Goal: Task Accomplishment & Management: Use online tool/utility

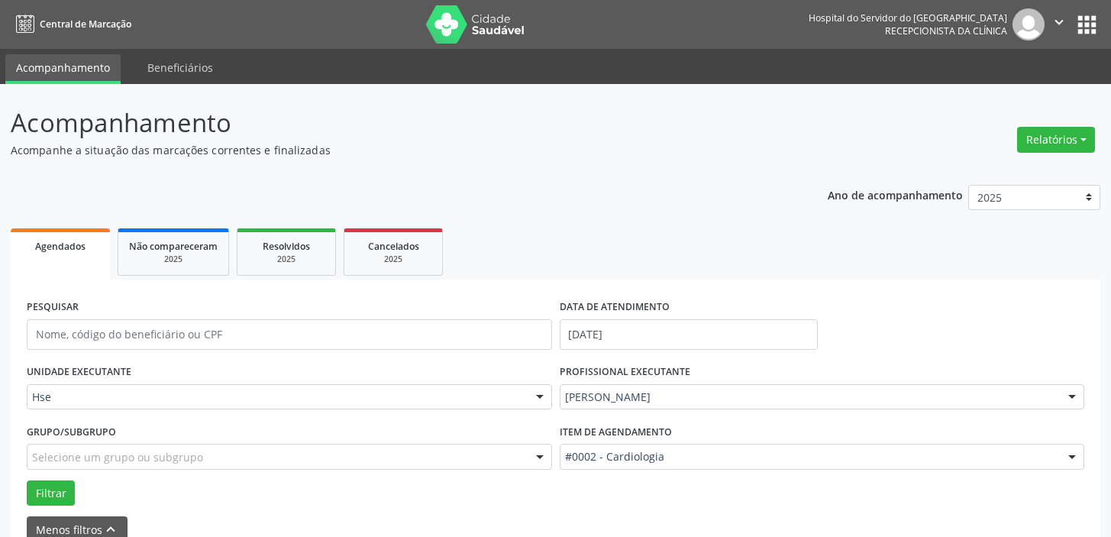
click at [534, 385] on div at bounding box center [539, 398] width 23 height 26
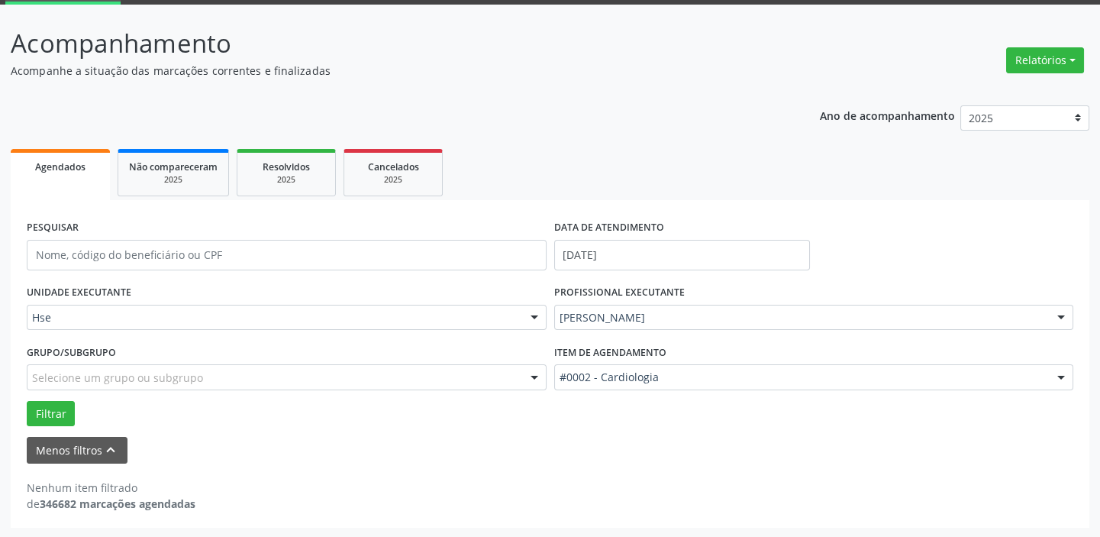
scroll to position [79, 0]
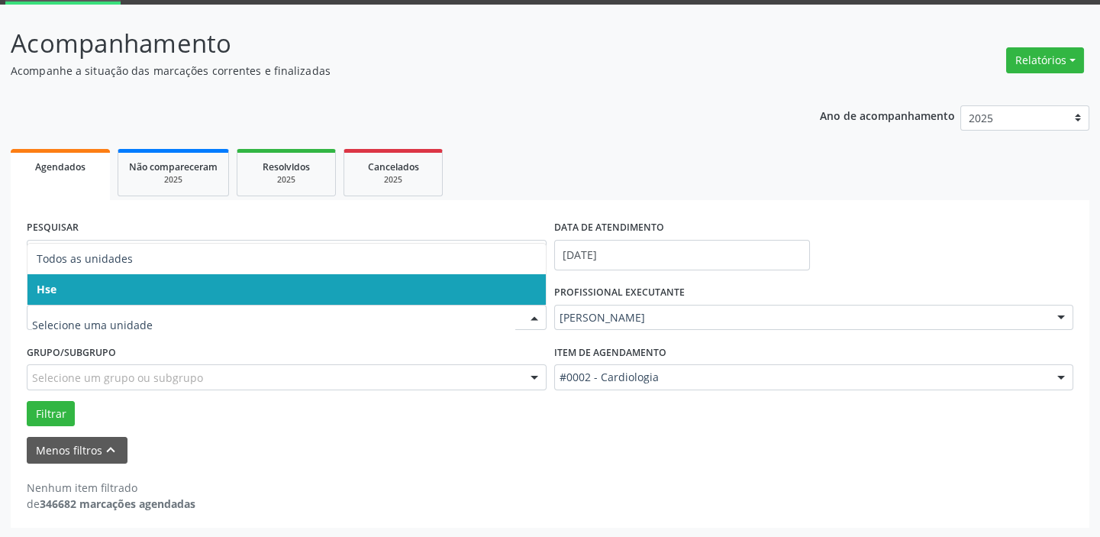
click at [524, 291] on span "Hse" at bounding box center [286, 289] width 518 height 31
click at [514, 282] on span "Hse" at bounding box center [286, 289] width 518 height 31
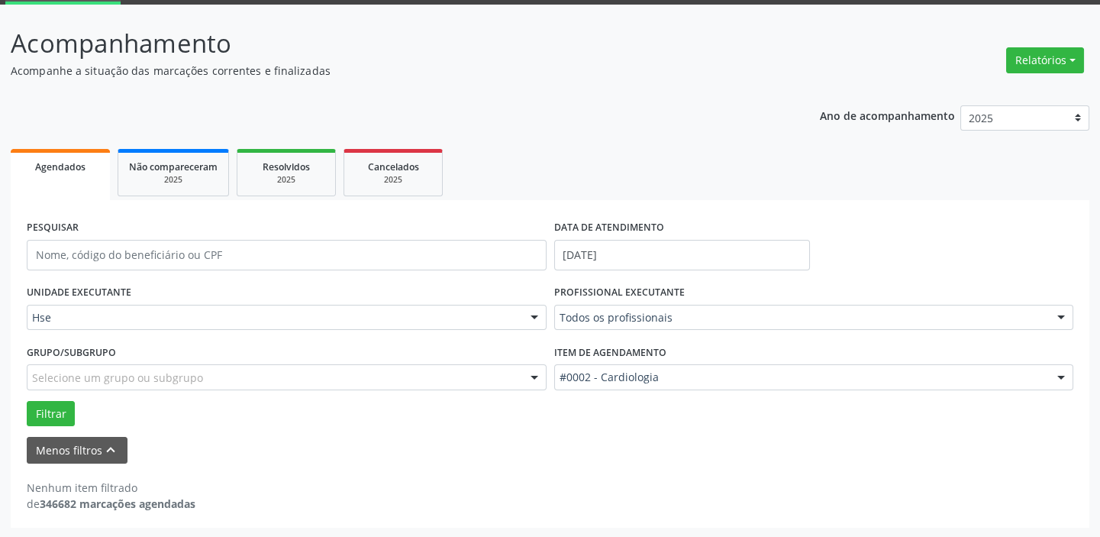
click at [539, 315] on div at bounding box center [534, 318] width 23 height 26
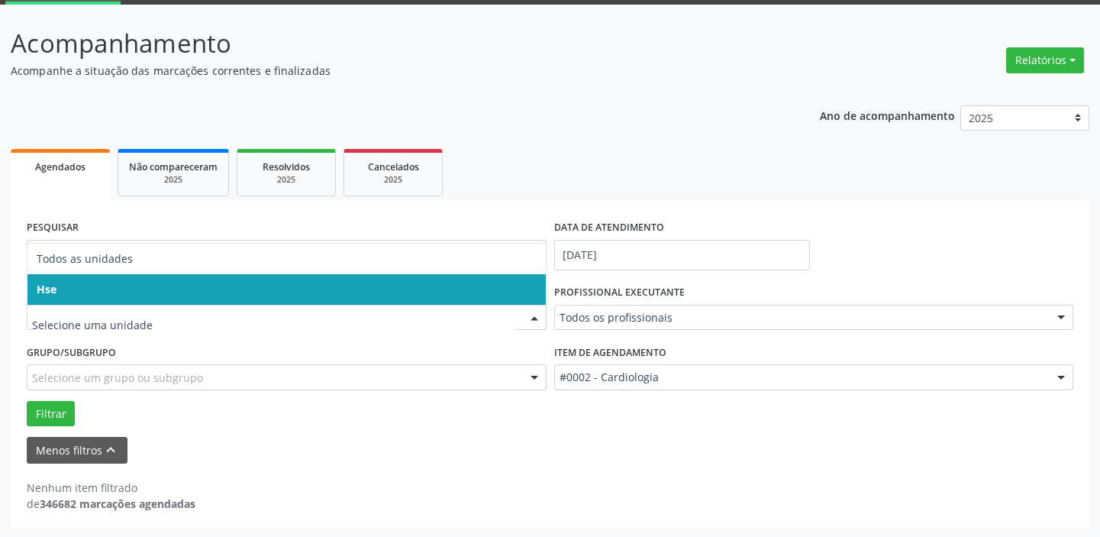
click at [524, 290] on span "Hse" at bounding box center [286, 289] width 518 height 31
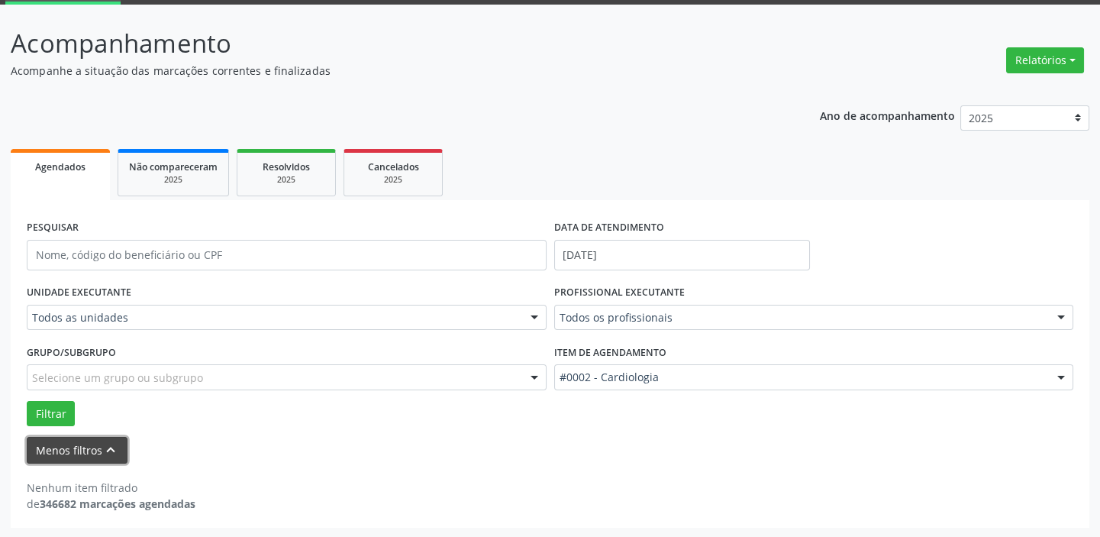
click at [105, 447] on icon "keyboard_arrow_up" at bounding box center [110, 449] width 17 height 17
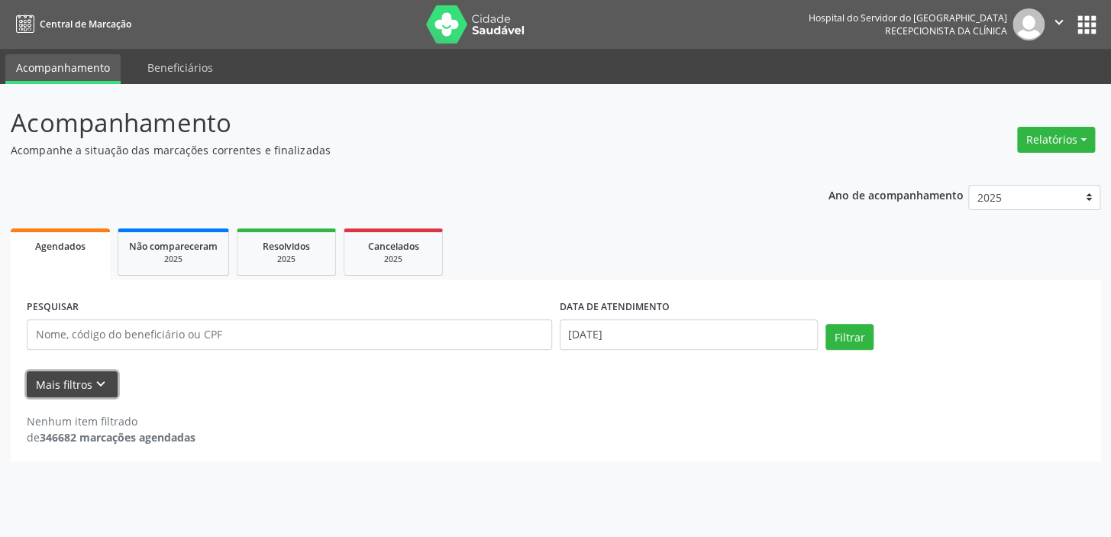
click at [102, 383] on icon "keyboard_arrow_down" at bounding box center [100, 384] width 17 height 17
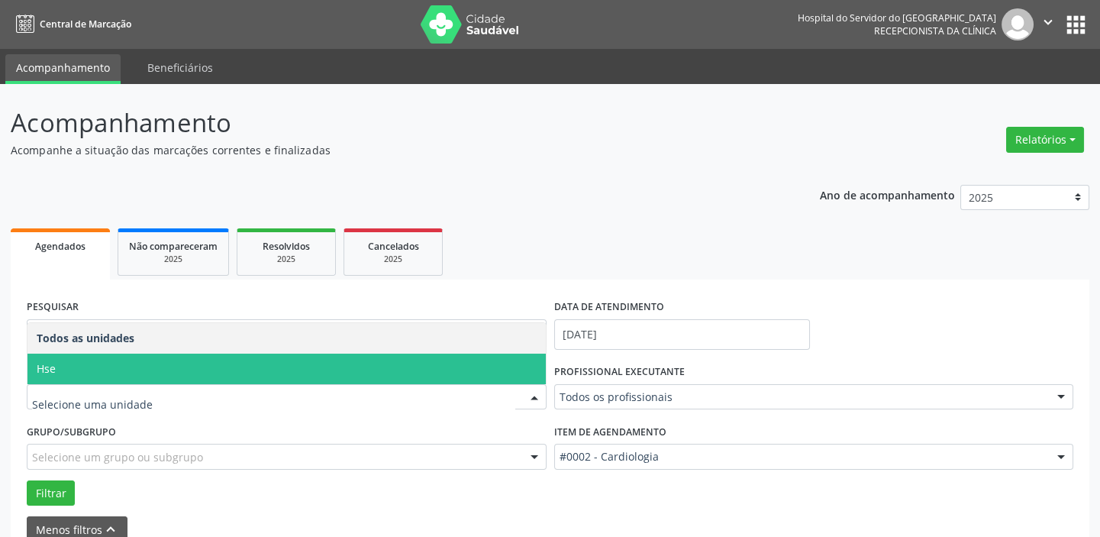
click at [533, 391] on div at bounding box center [534, 398] width 23 height 26
click at [489, 366] on span "Hse" at bounding box center [286, 368] width 518 height 31
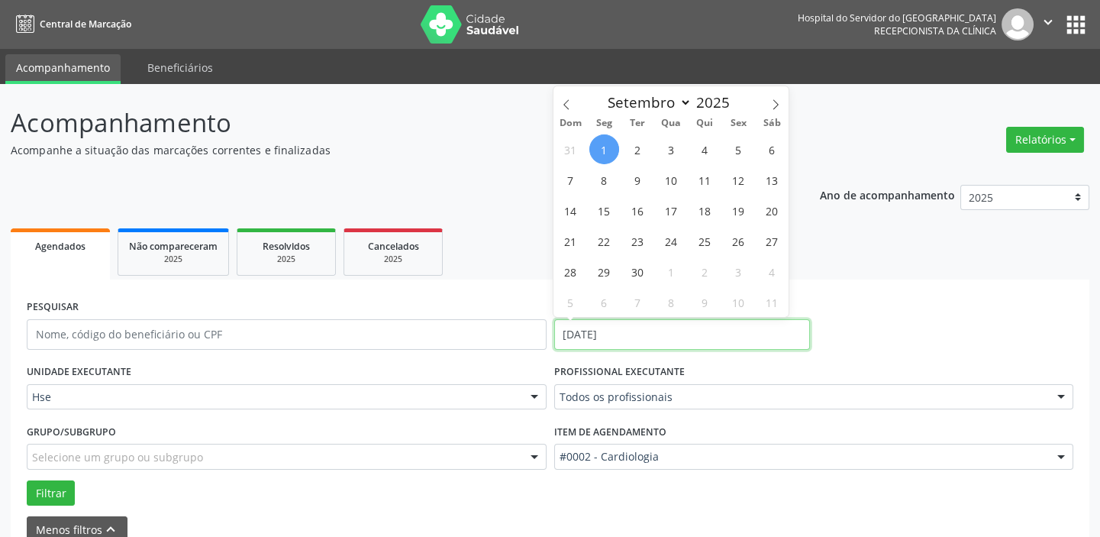
click at [603, 337] on input "[DATE]" at bounding box center [682, 334] width 256 height 31
click at [641, 150] on span "2" at bounding box center [638, 149] width 30 height 30
type input "[DATE]"
click at [641, 150] on span "2" at bounding box center [638, 149] width 30 height 30
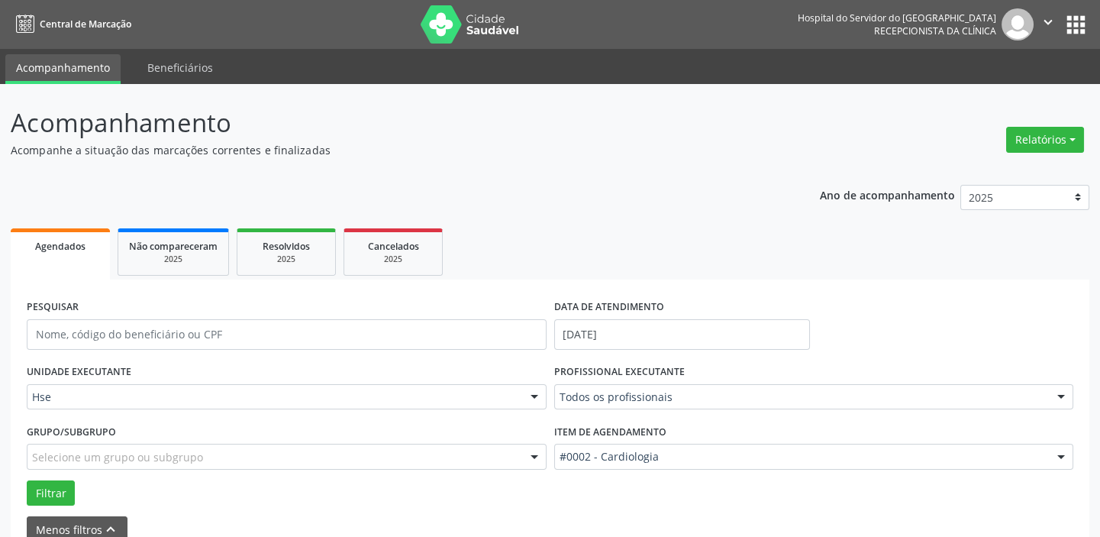
click at [1063, 458] on div at bounding box center [1061, 457] width 23 height 26
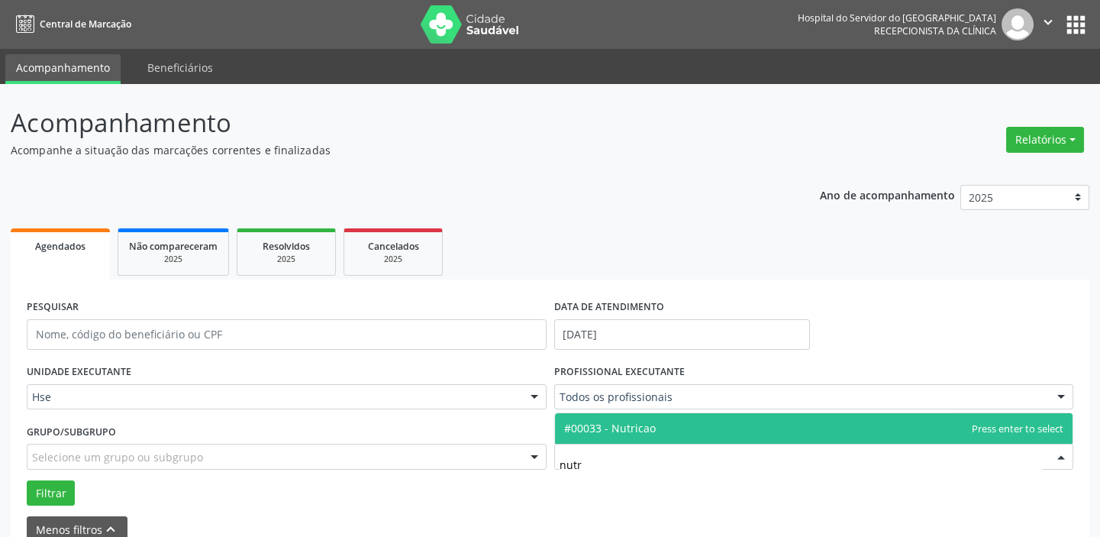
type input "nutri"
click at [750, 429] on span "#00033 - Nutricao" at bounding box center [814, 428] width 518 height 31
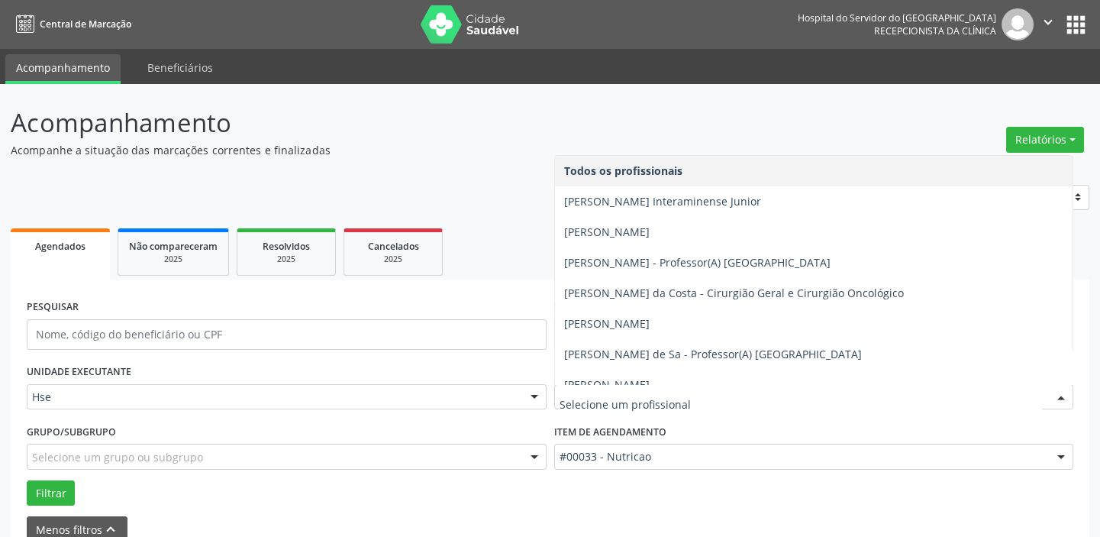
click at [1063, 390] on div at bounding box center [1061, 398] width 23 height 26
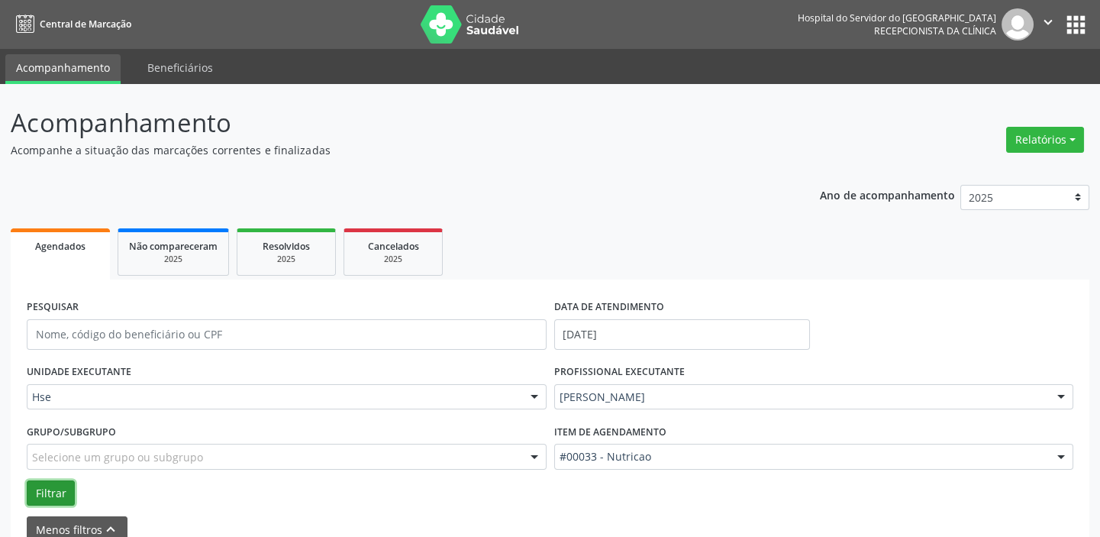
click at [54, 484] on button "Filtrar" at bounding box center [51, 493] width 48 height 26
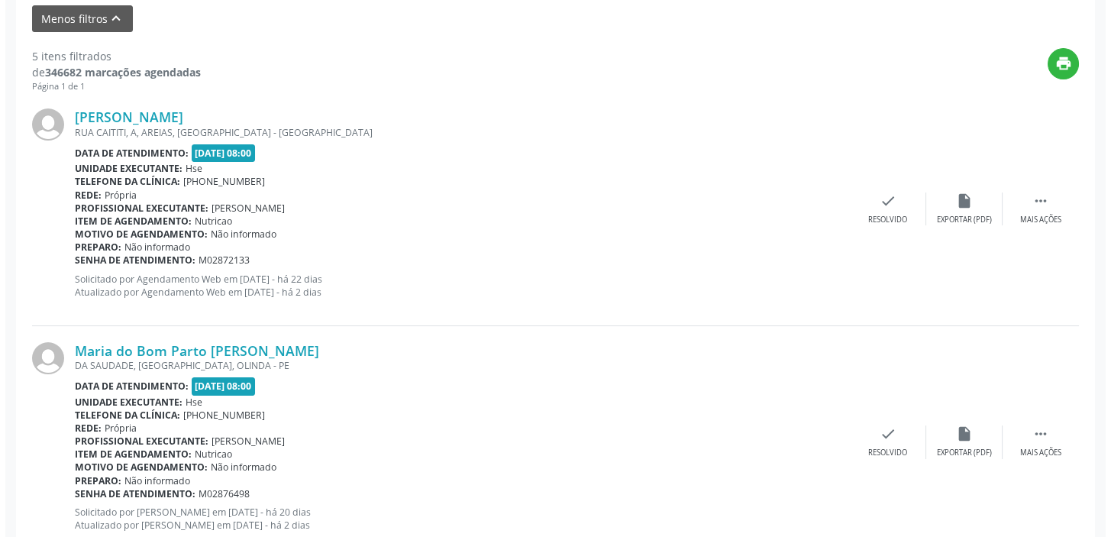
scroll to position [520, 0]
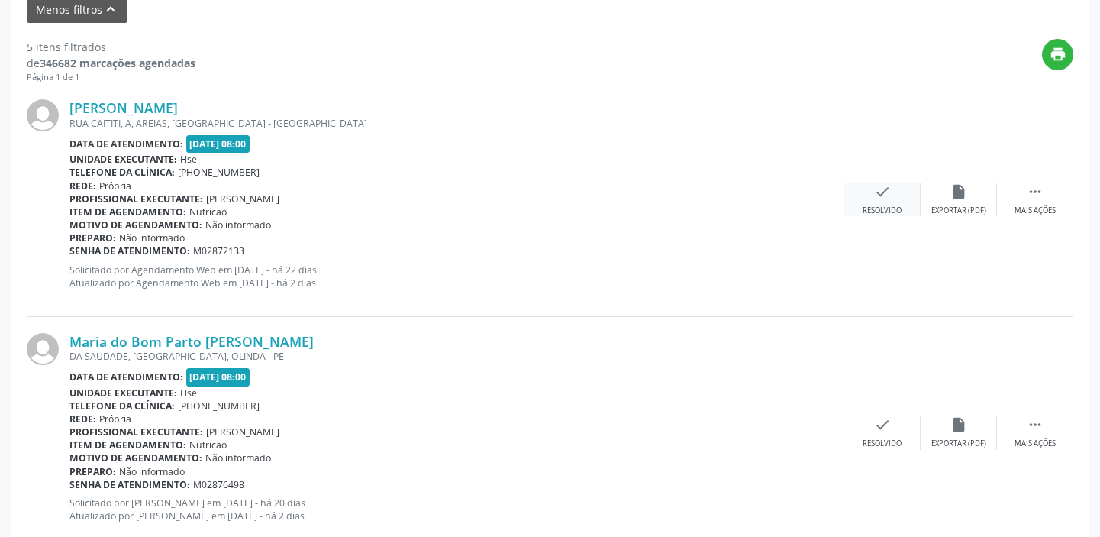
click at [893, 197] on div "check Resolvido" at bounding box center [882, 199] width 76 height 33
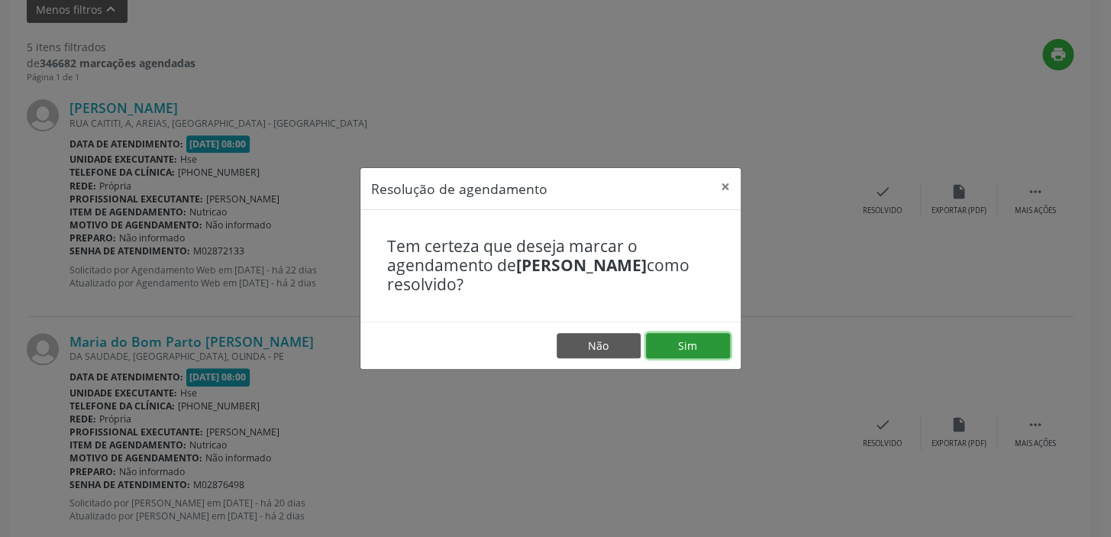
click at [686, 340] on button "Sim" at bounding box center [688, 346] width 84 height 26
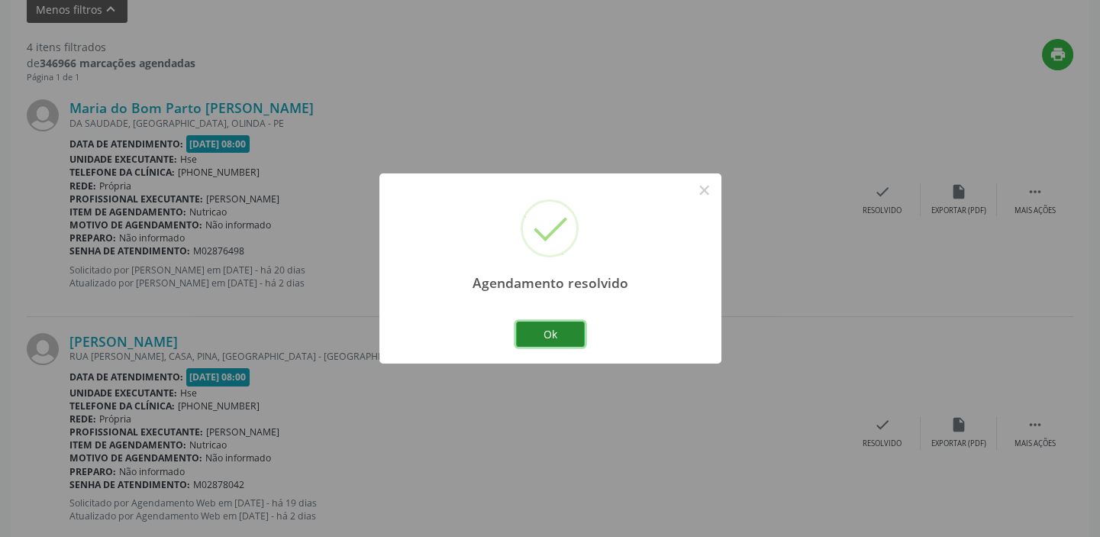
click at [572, 331] on button "Ok" at bounding box center [550, 334] width 69 height 26
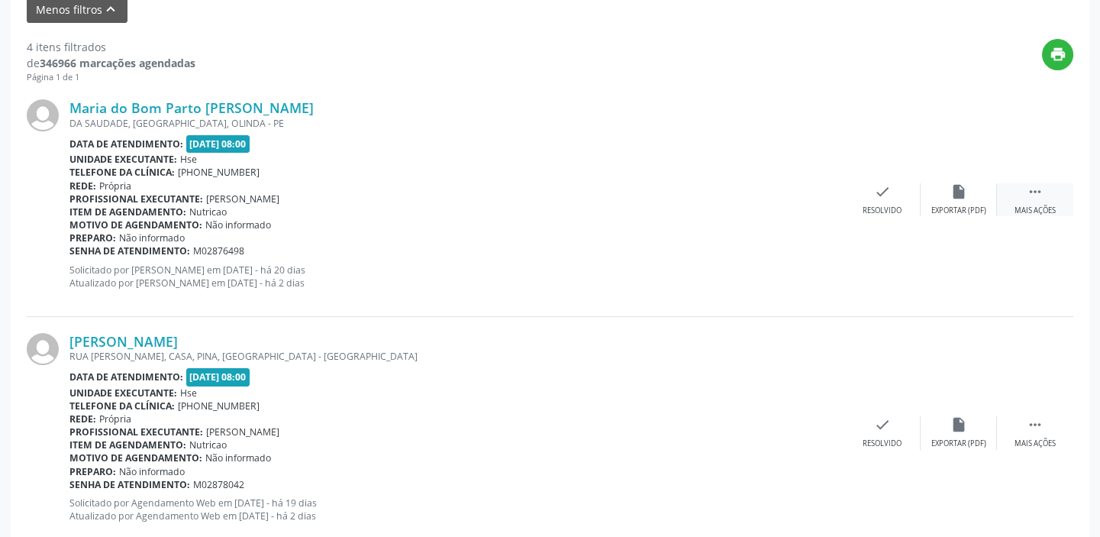
click at [1046, 189] on div " Mais ações" at bounding box center [1035, 199] width 76 height 33
click at [952, 199] on div "alarm_off Não compareceu" at bounding box center [959, 199] width 76 height 33
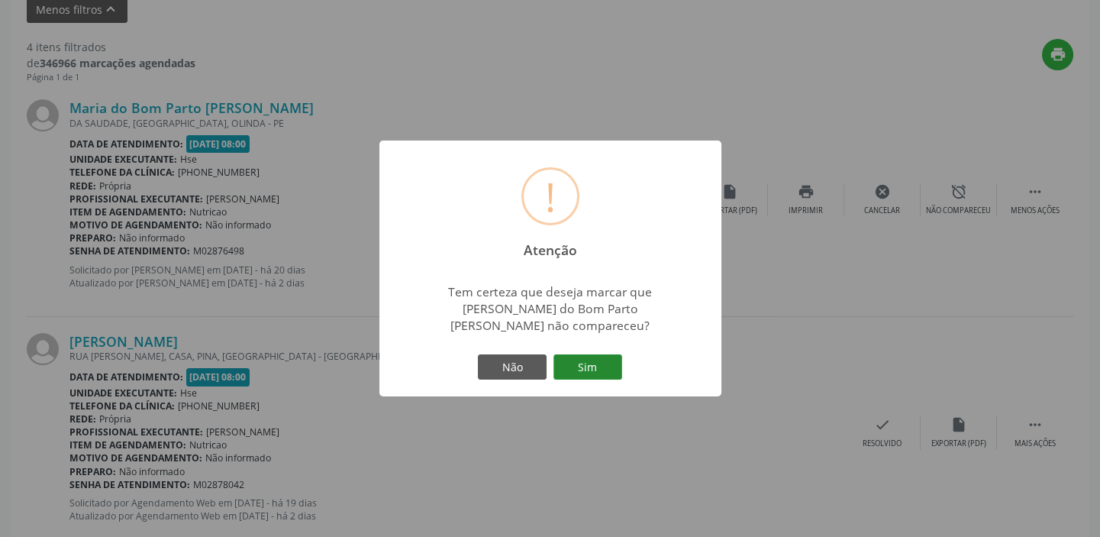
click at [603, 360] on button "Sim" at bounding box center [587, 367] width 69 height 26
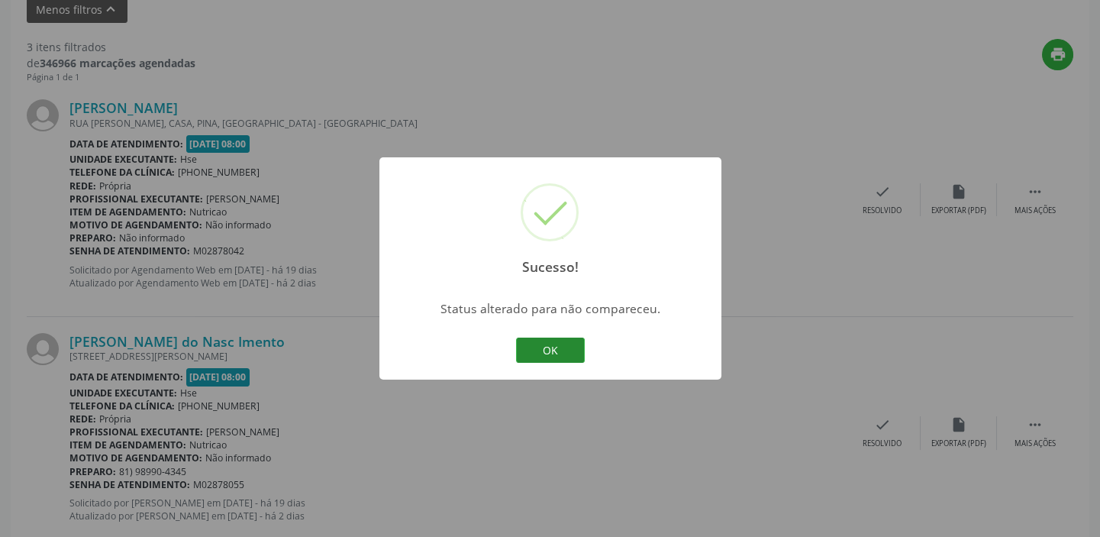
click at [561, 347] on button "OK" at bounding box center [550, 350] width 69 height 26
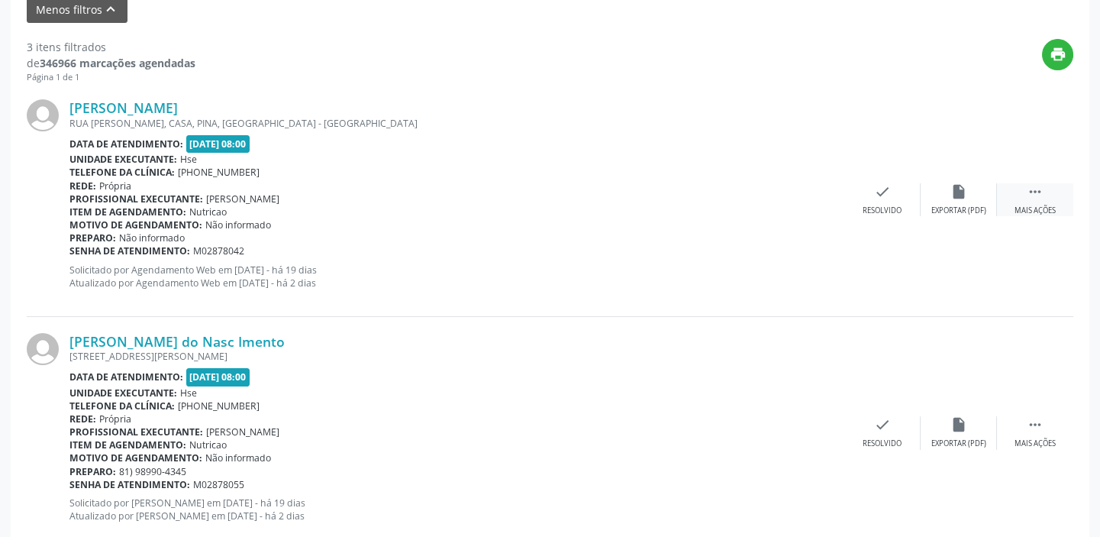
click at [1031, 190] on icon "" at bounding box center [1035, 191] width 17 height 17
click at [957, 197] on icon "alarm_off" at bounding box center [958, 191] width 17 height 17
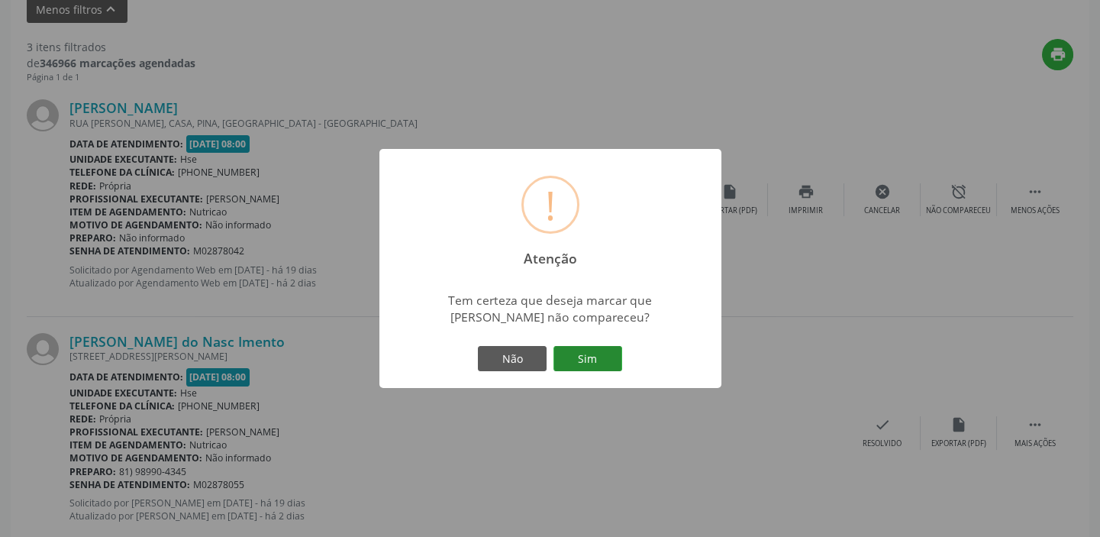
click at [599, 353] on button "Sim" at bounding box center [587, 359] width 69 height 26
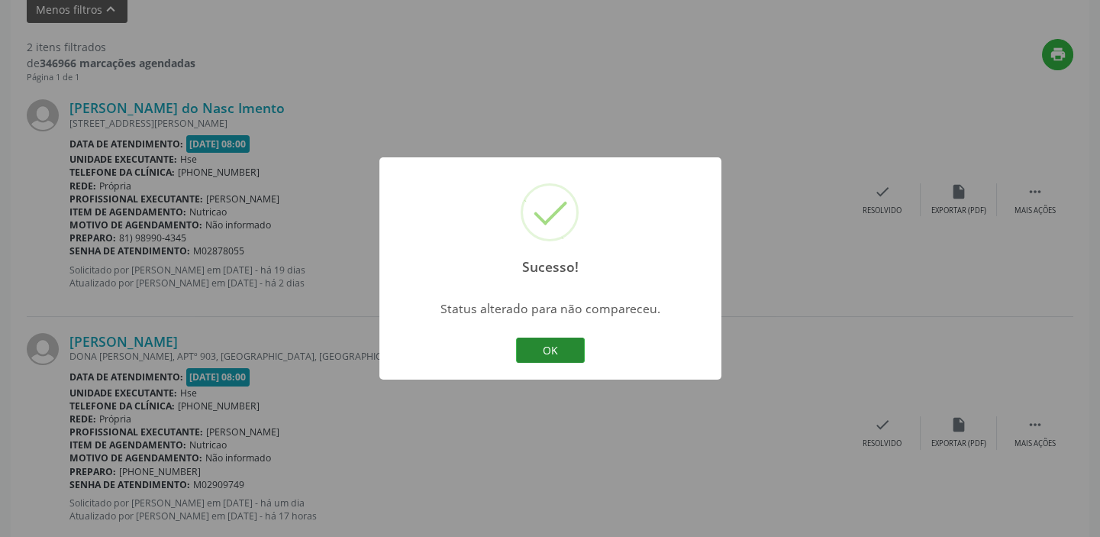
click at [553, 350] on button "OK" at bounding box center [550, 350] width 69 height 26
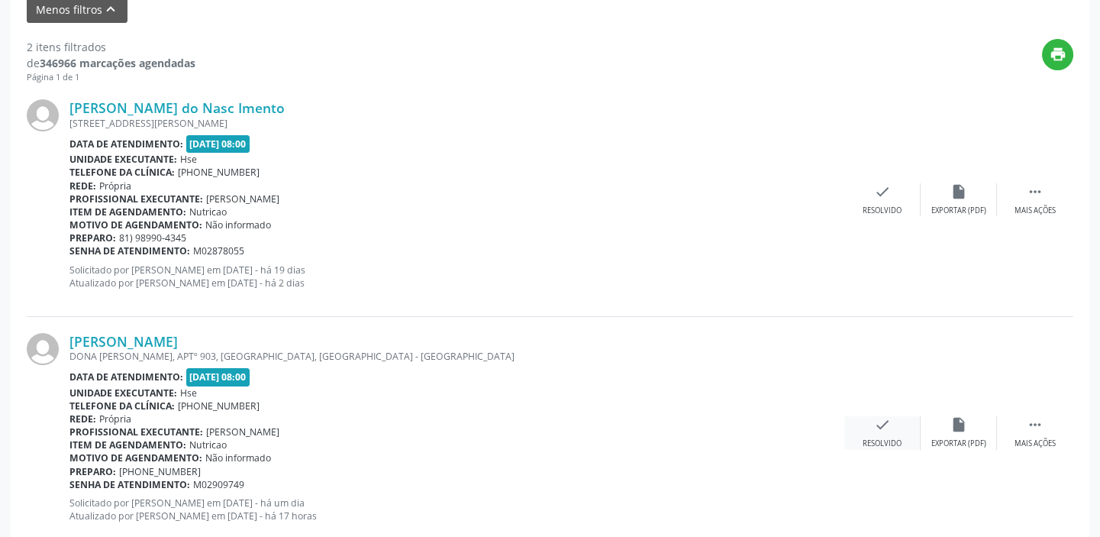
click at [884, 428] on icon "check" at bounding box center [882, 424] width 17 height 17
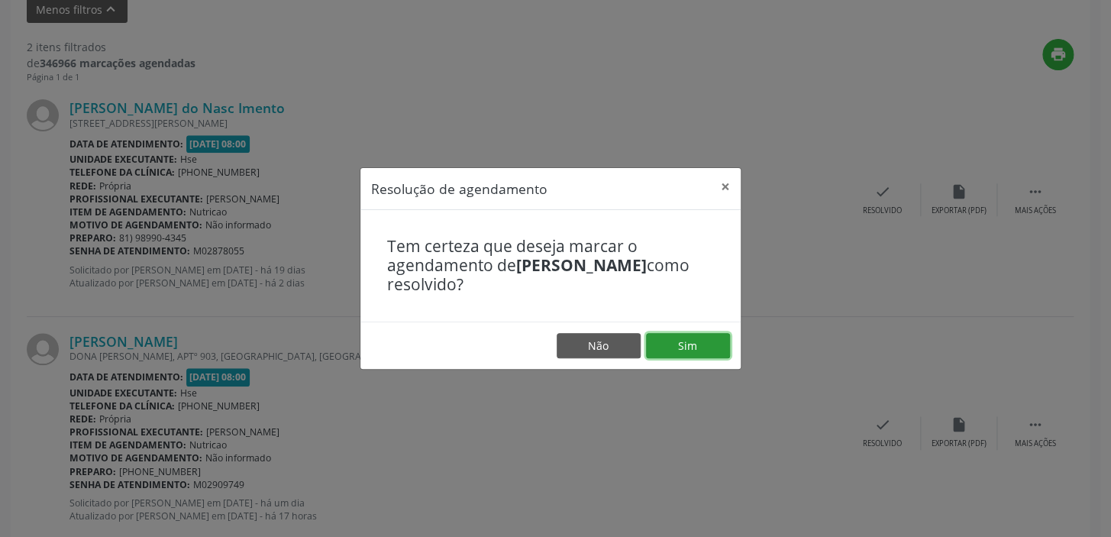
click at [699, 335] on button "Sim" at bounding box center [688, 346] width 84 height 26
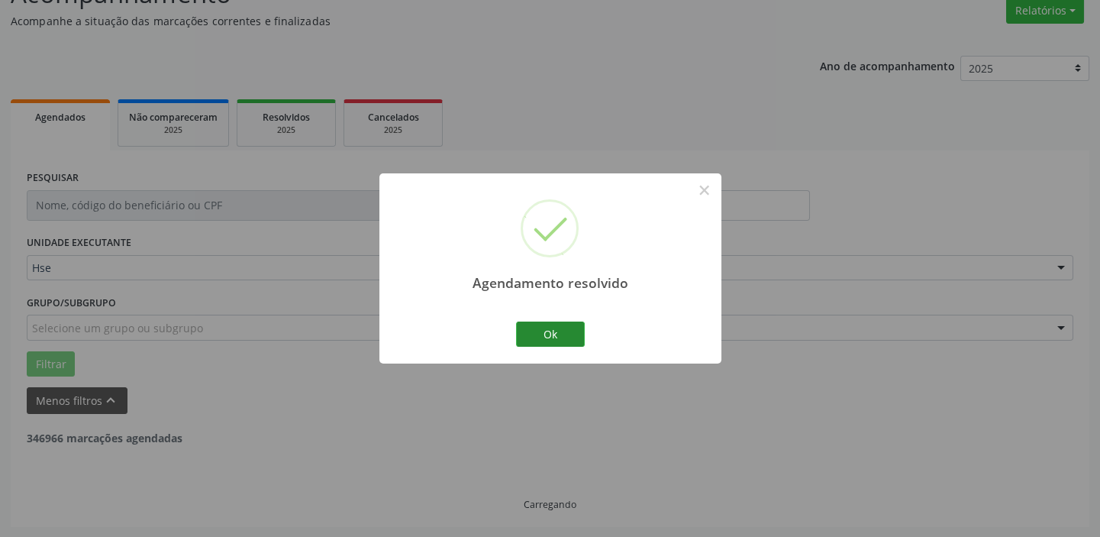
scroll to position [325, 0]
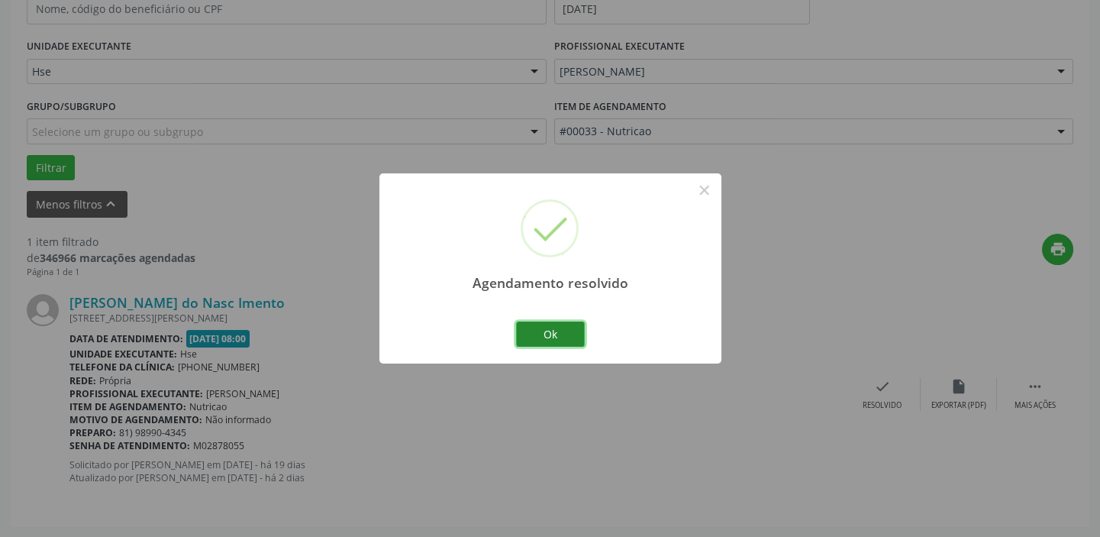
click at [570, 336] on button "Ok" at bounding box center [550, 334] width 69 height 26
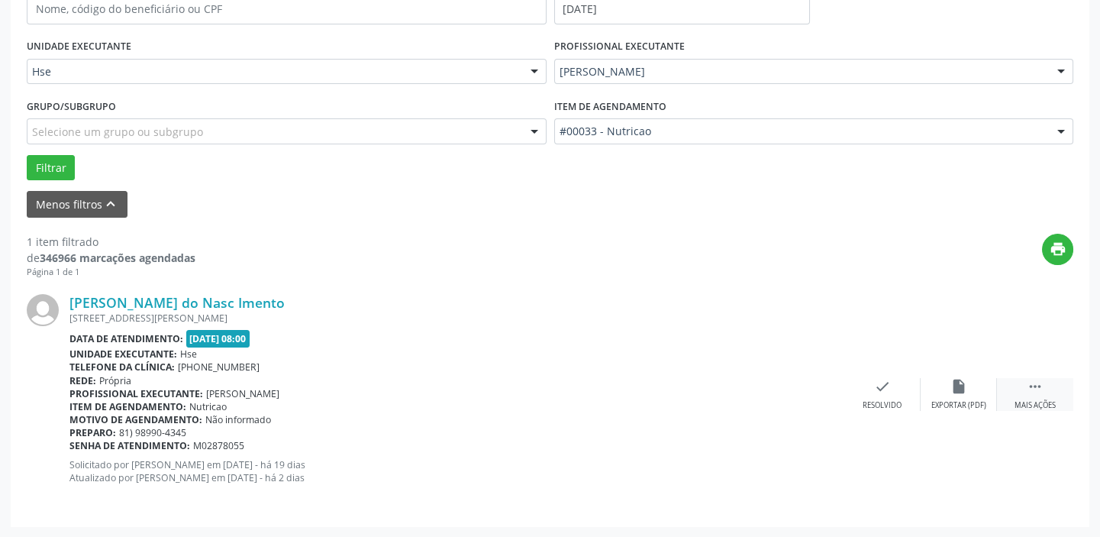
click at [1034, 395] on div " Mais ações" at bounding box center [1035, 394] width 76 height 33
click at [968, 391] on div "alarm_off Não compareceu" at bounding box center [959, 394] width 76 height 33
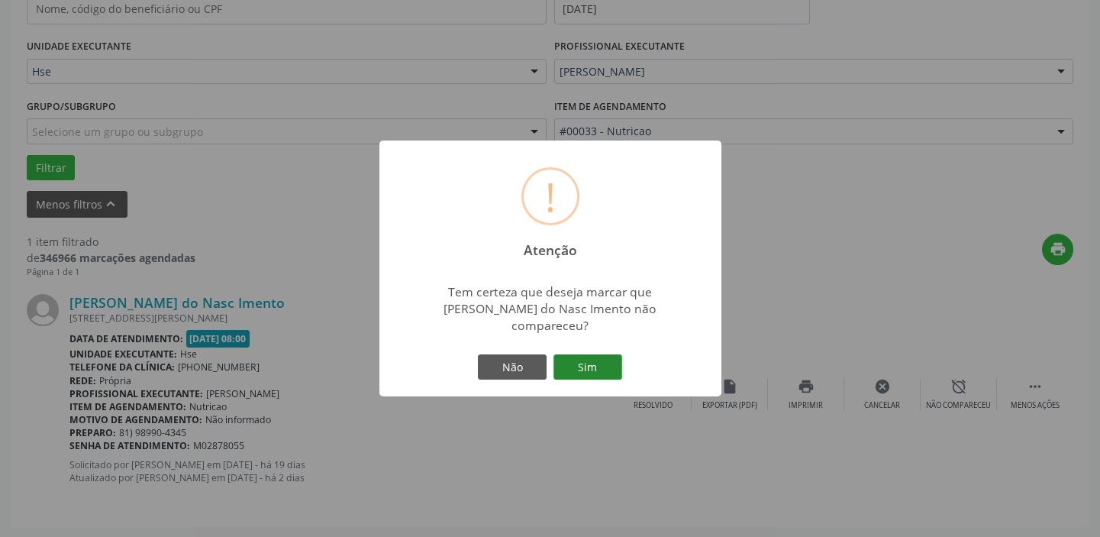
click at [614, 354] on button "Sim" at bounding box center [587, 367] width 69 height 26
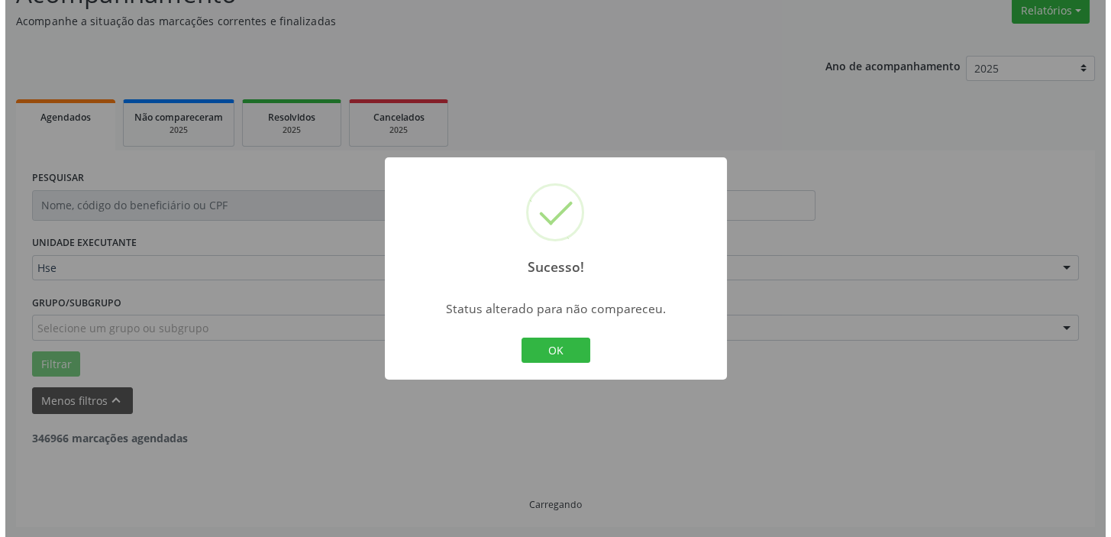
scroll to position [79, 0]
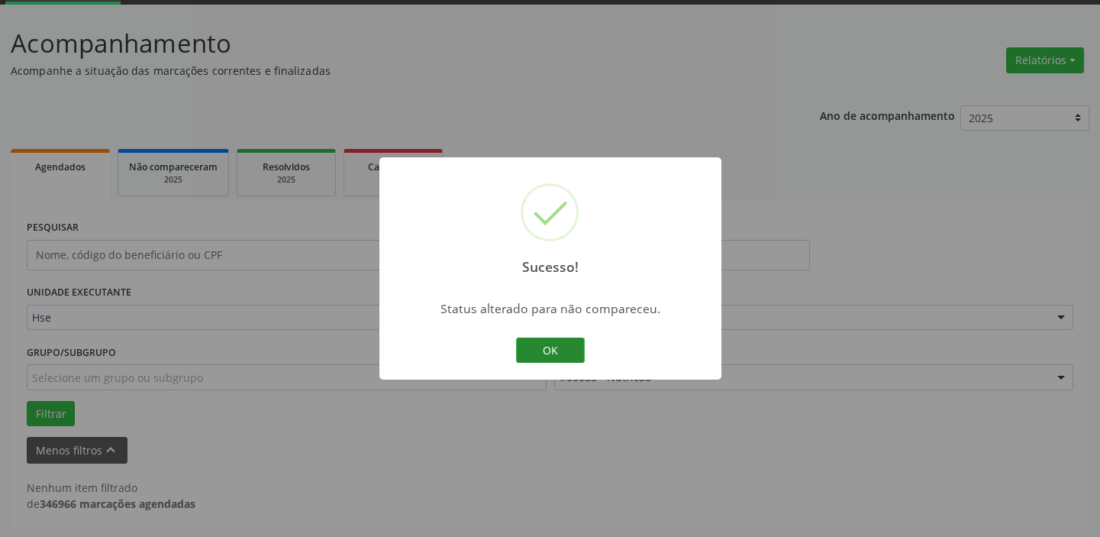
click at [555, 340] on button "OK" at bounding box center [550, 350] width 69 height 26
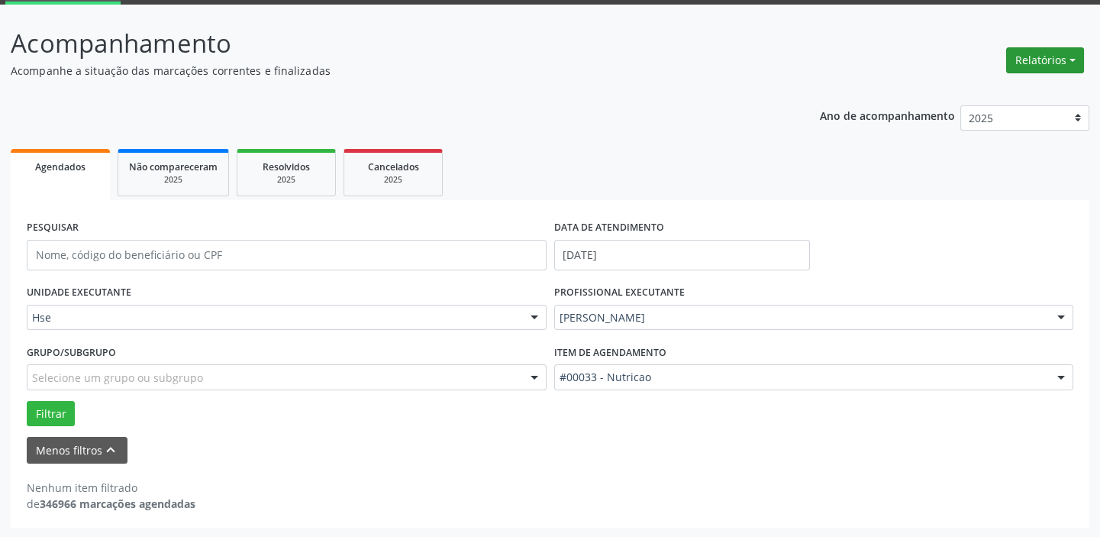
click at [1038, 50] on button "Relatórios" at bounding box center [1045, 60] width 78 height 26
click at [1008, 90] on link "Agendamentos" at bounding box center [1002, 92] width 164 height 21
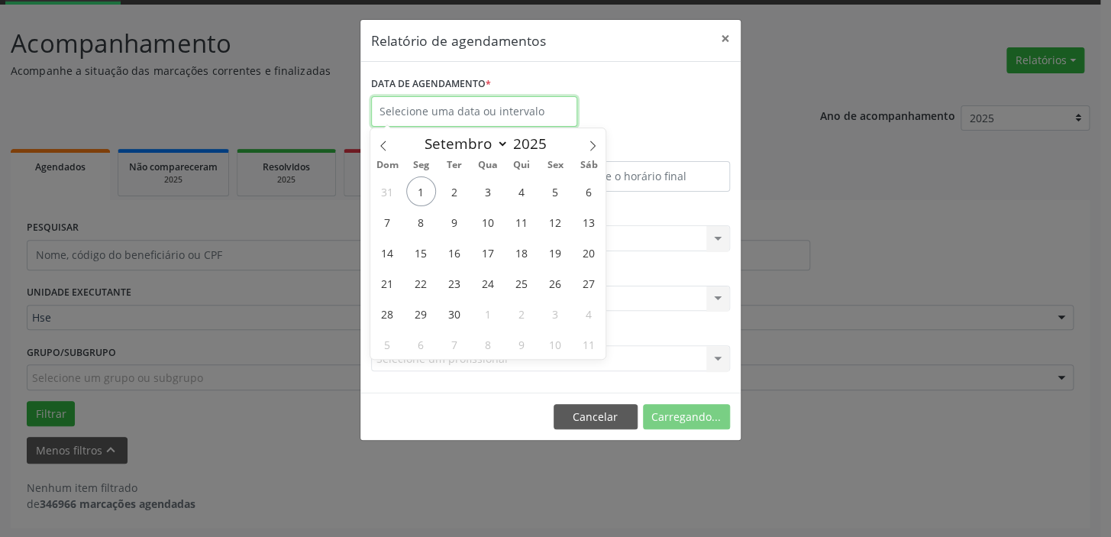
click at [517, 98] on input "text" at bounding box center [474, 111] width 206 height 31
click at [455, 189] on span "2" at bounding box center [455, 191] width 30 height 30
type input "[DATE]"
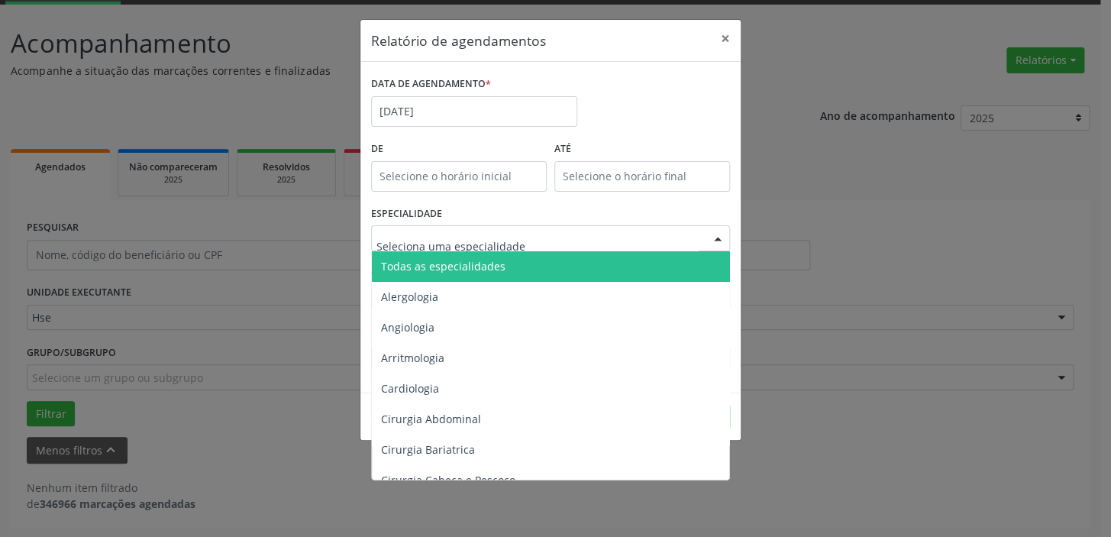
click at [714, 234] on div at bounding box center [717, 239] width 23 height 26
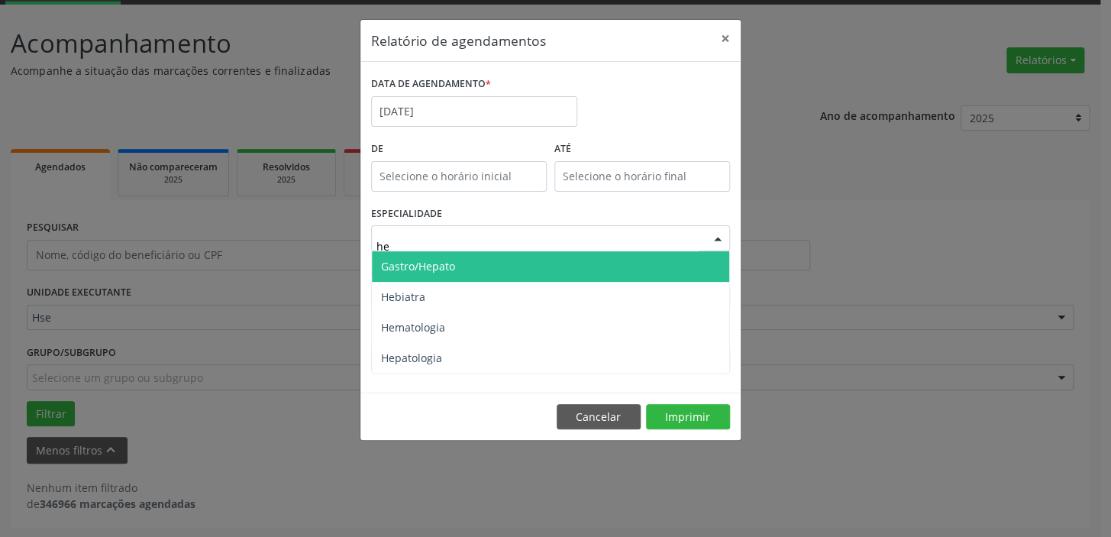
type input "hem"
click at [647, 262] on span "Hematologia" at bounding box center [550, 266] width 357 height 31
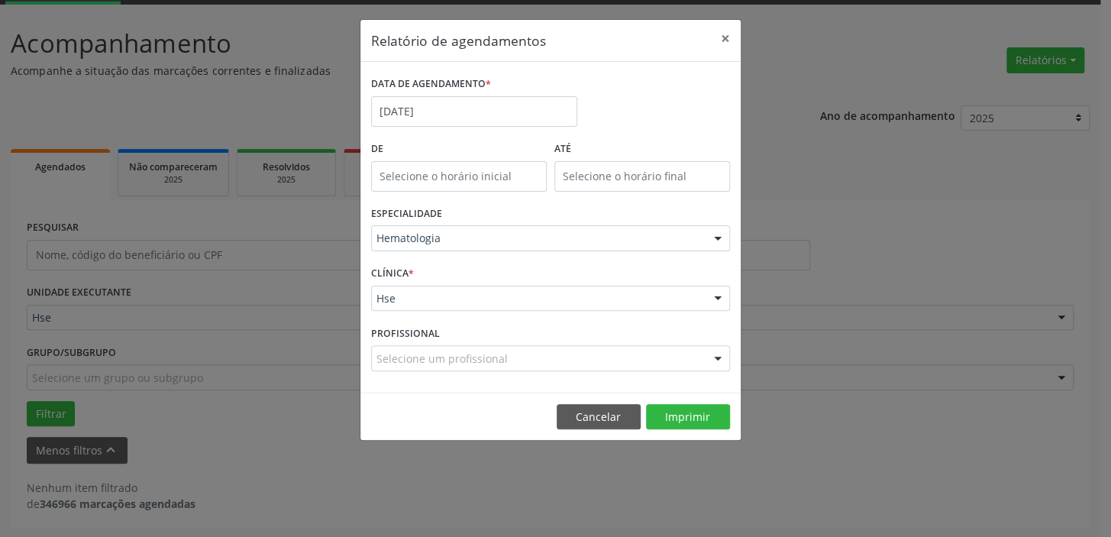
click at [719, 296] on div at bounding box center [717, 299] width 23 height 26
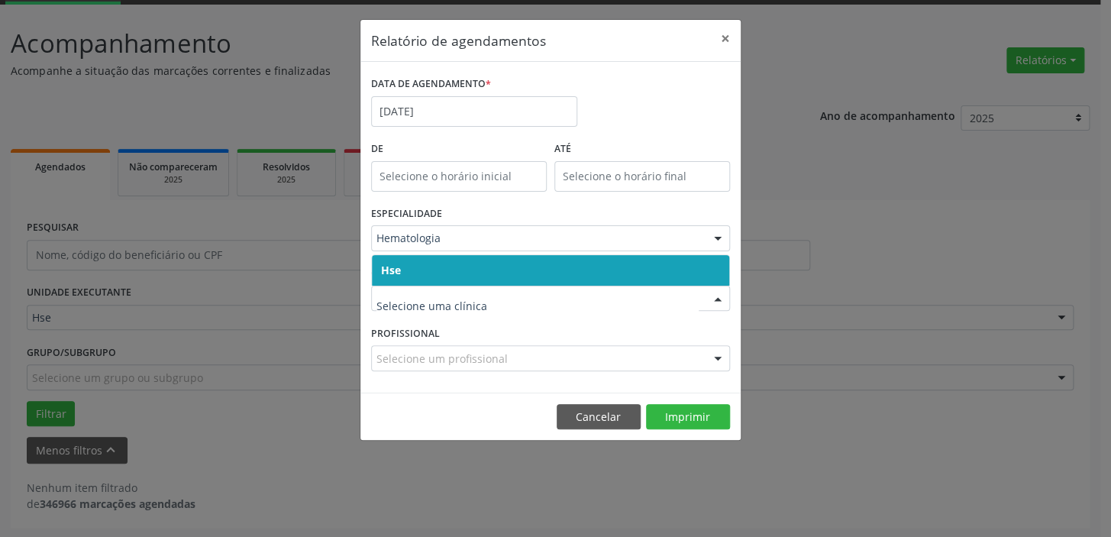
click at [686, 274] on span "Hse" at bounding box center [550, 270] width 357 height 31
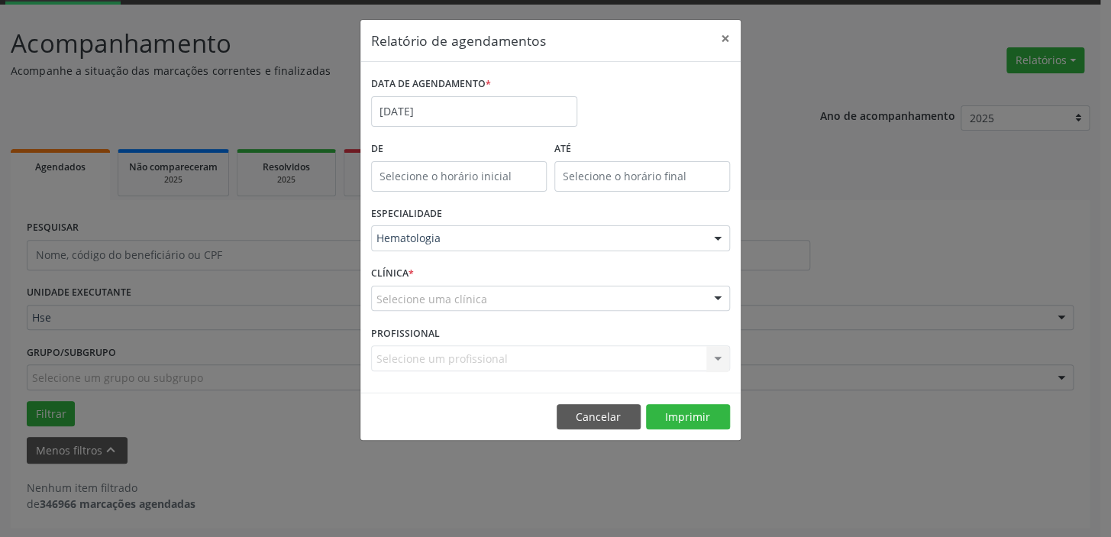
click at [717, 293] on div at bounding box center [717, 299] width 23 height 26
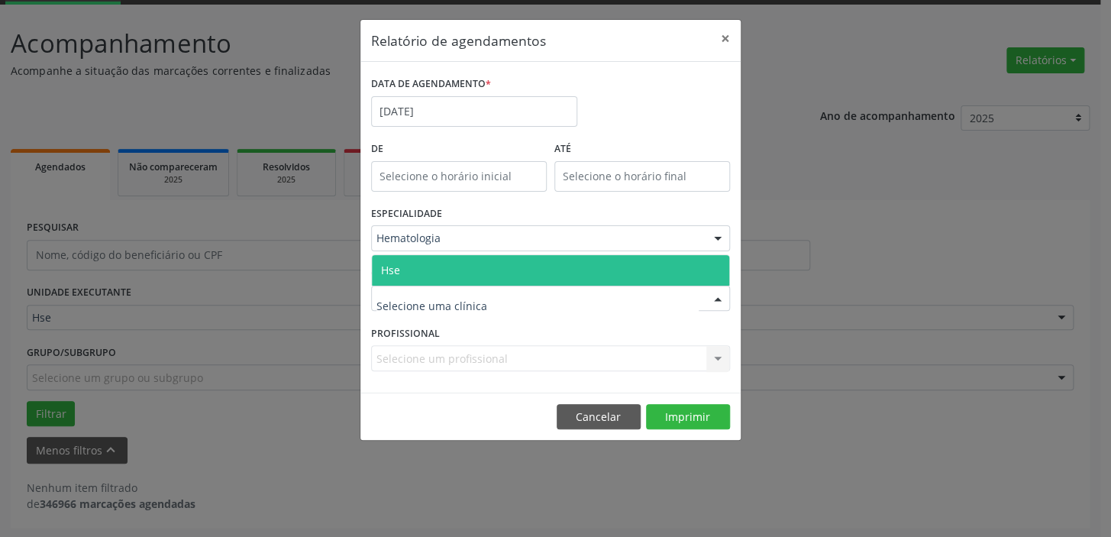
click at [707, 258] on span "Hse" at bounding box center [550, 270] width 357 height 31
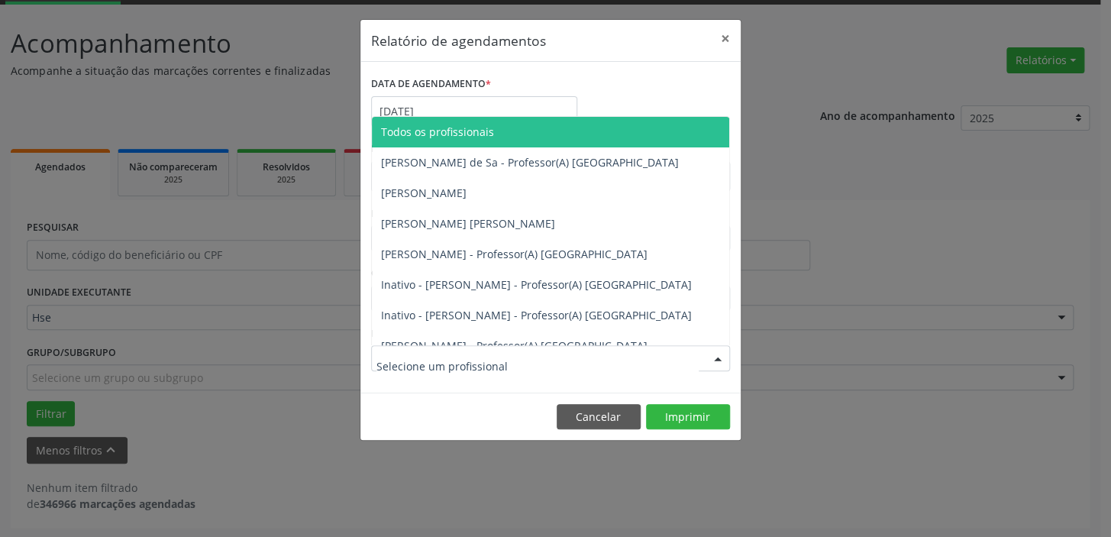
click at [718, 352] on div at bounding box center [717, 359] width 23 height 26
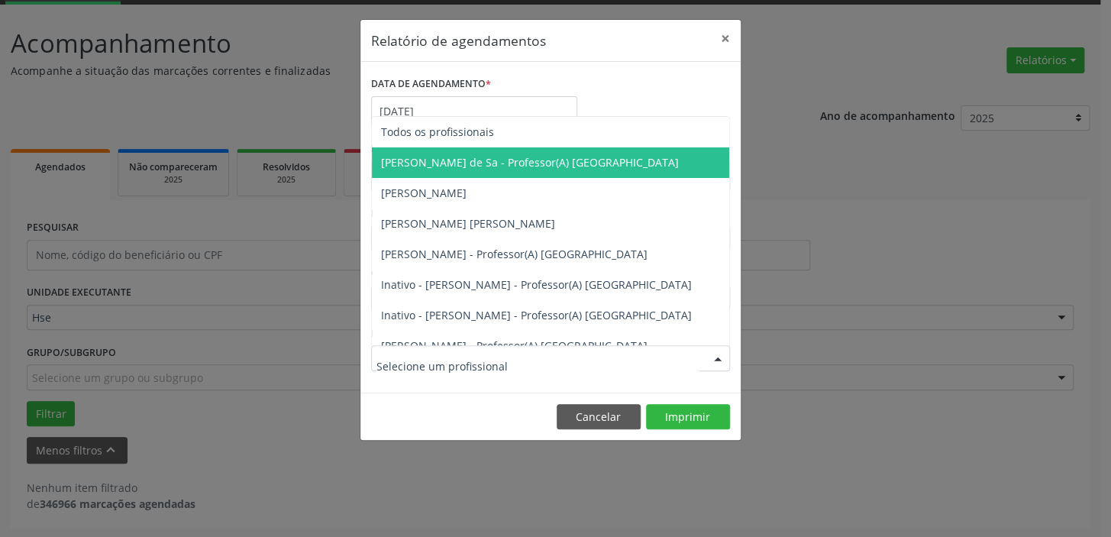
click at [535, 165] on span "[PERSON_NAME] de Sa - Professor(A) [GEOGRAPHIC_DATA]" at bounding box center [530, 162] width 298 height 15
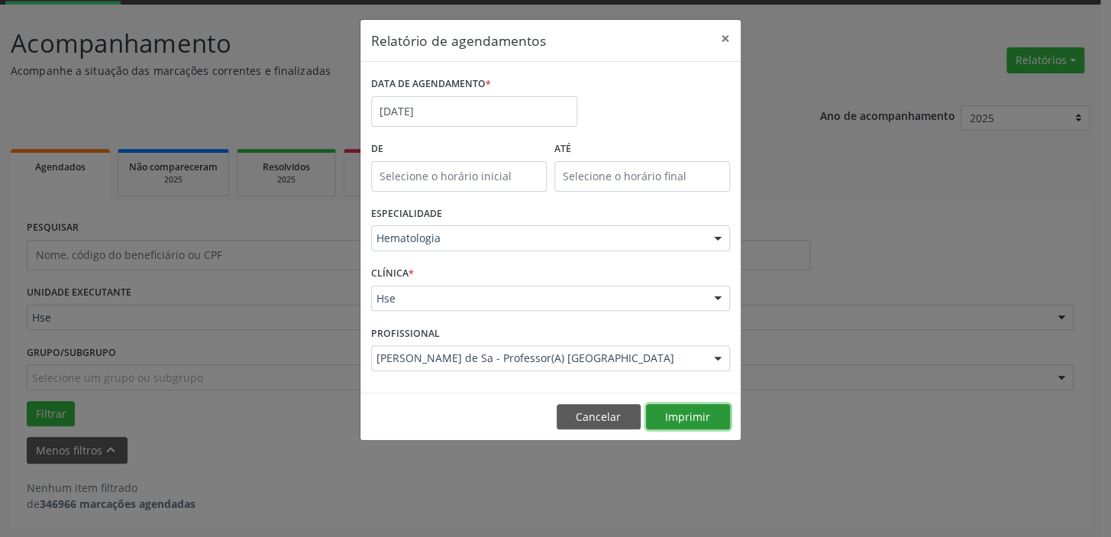
click at [692, 411] on button "Imprimir" at bounding box center [688, 417] width 84 height 26
